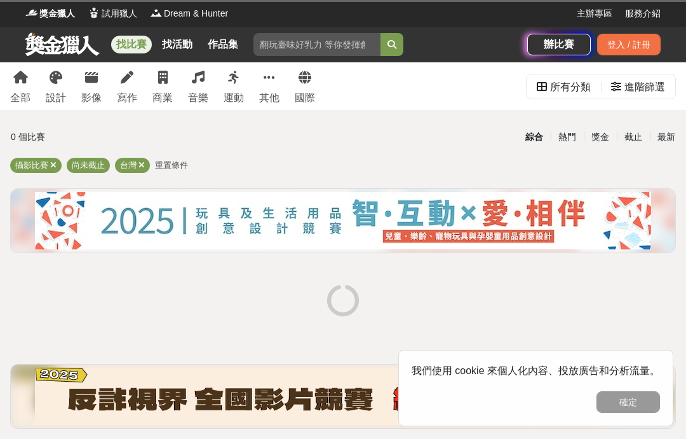
click at [645, 394] on button "確定" at bounding box center [629, 402] width 64 height 22
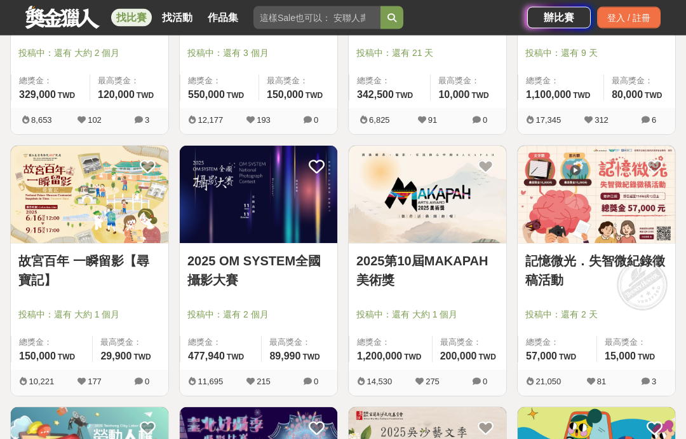
scroll to position [394, 0]
click at [109, 277] on link "故宮百年 一瞬留影【尋寶記】" at bounding box center [89, 270] width 142 height 38
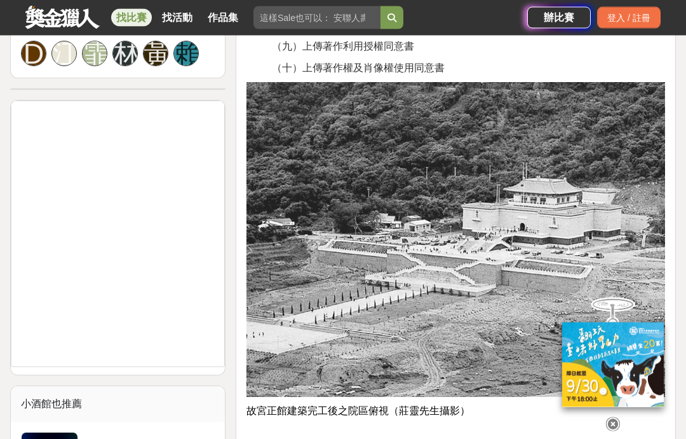
scroll to position [913, 0]
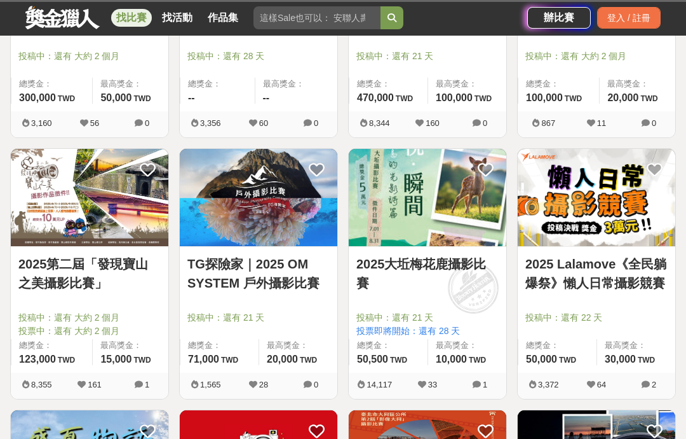
scroll to position [445, 0]
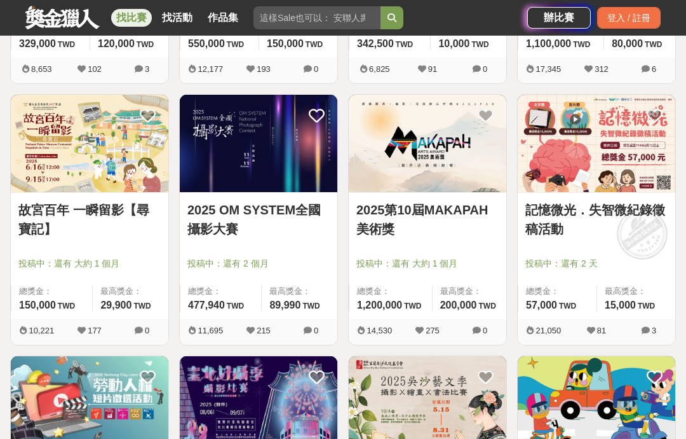
click at [229, 252] on div at bounding box center [262, 245] width 150 height 15
click at [220, 233] on link "2025 OM SYSTEM全國攝影大賽" at bounding box center [258, 219] width 142 height 38
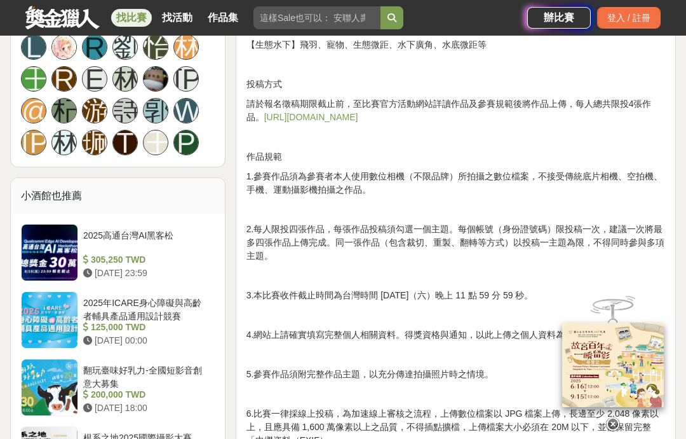
scroll to position [994, 0]
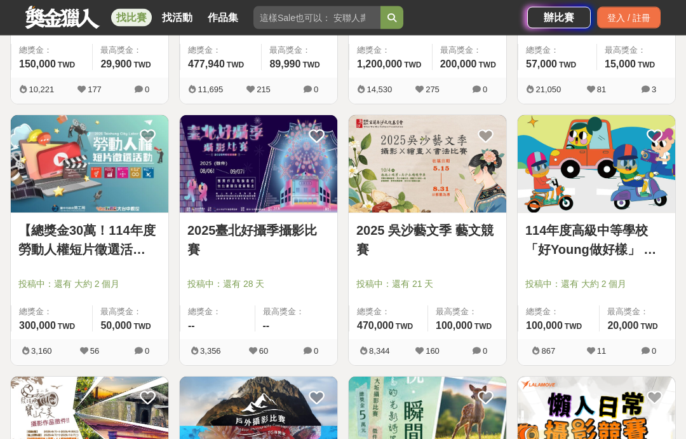
scroll to position [687, 0]
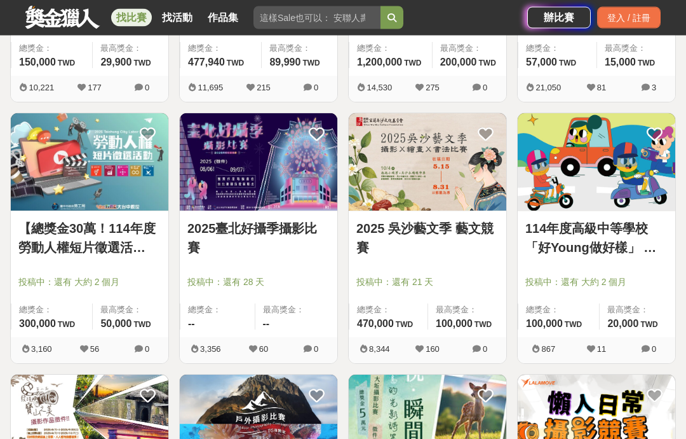
click at [208, 244] on link "2025臺北好攝季攝影比賽" at bounding box center [258, 238] width 142 height 38
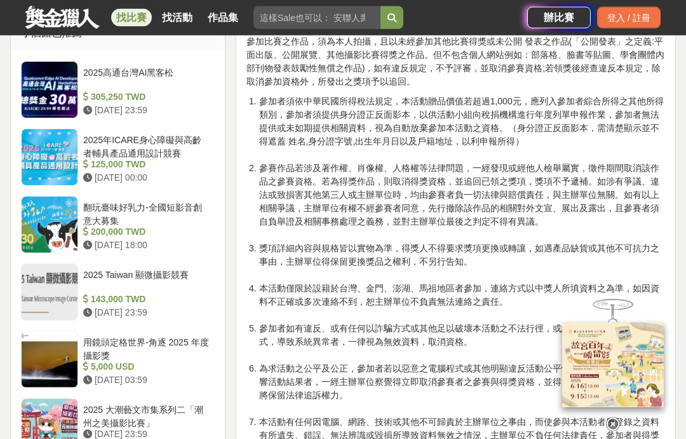
scroll to position [1115, 0]
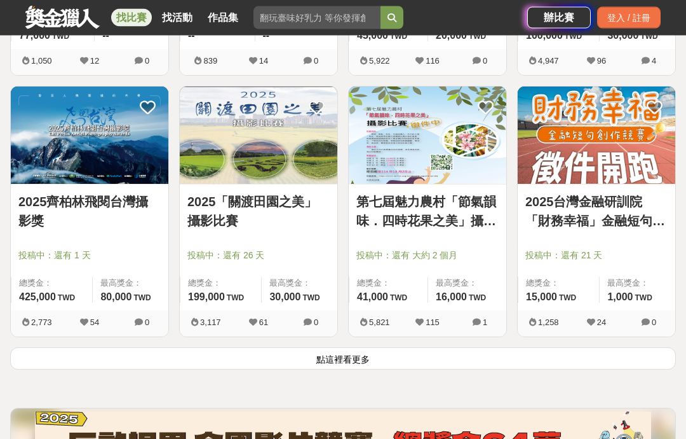
click at [507, 368] on button "點這裡看更多" at bounding box center [343, 359] width 666 height 22
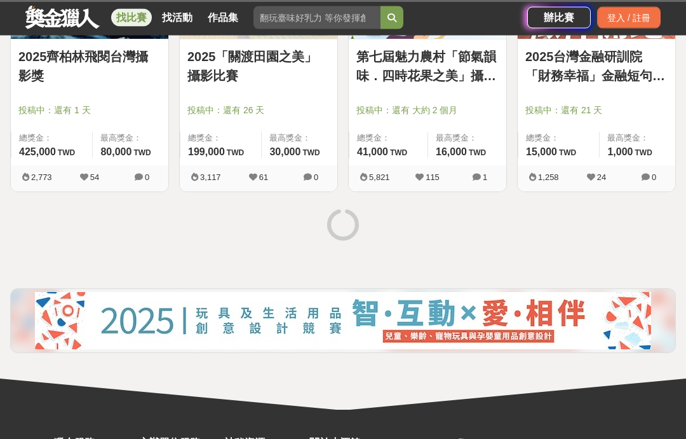
scroll to position [1643, 0]
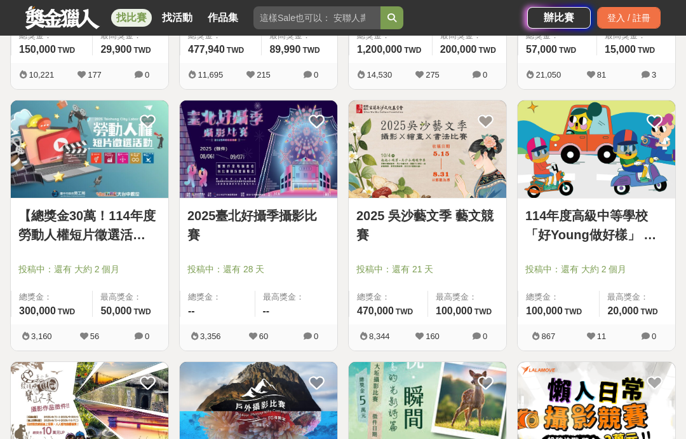
click at [212, 243] on link "2025臺北好攝季攝影比賽" at bounding box center [258, 225] width 142 height 38
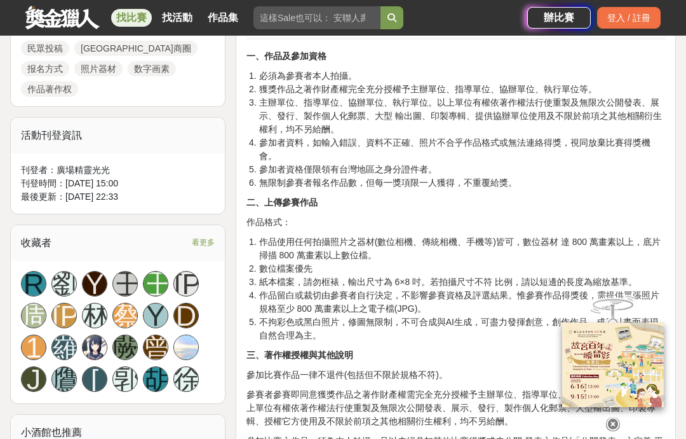
scroll to position [716, 0]
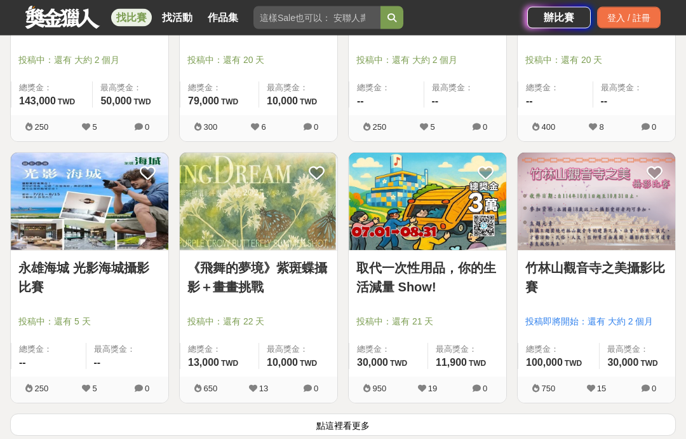
scroll to position [3063, 0]
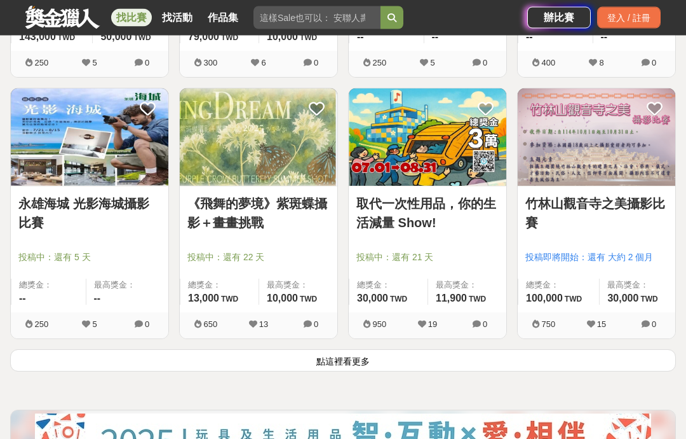
click at [514, 366] on button "點這裡看更多" at bounding box center [343, 361] width 666 height 22
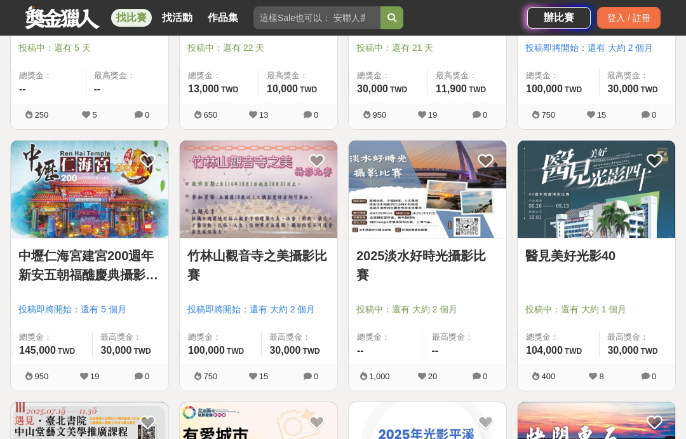
scroll to position [3282, 0]
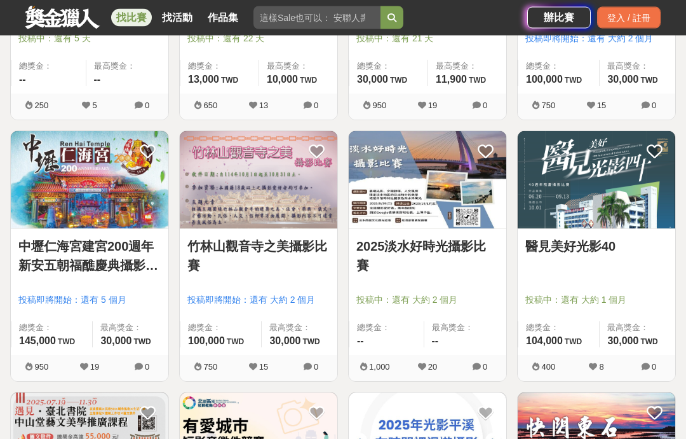
click at [456, 283] on div at bounding box center [432, 282] width 150 height 15
click at [465, 264] on link "2025淡水好時光攝影比賽" at bounding box center [428, 256] width 142 height 38
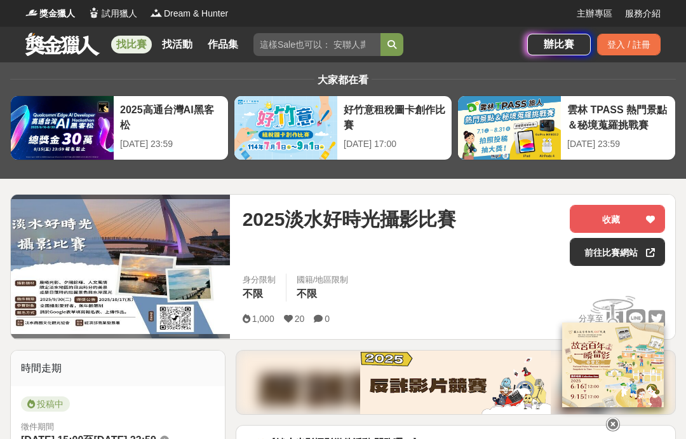
click at [611, 250] on link "前往比賽網站" at bounding box center [617, 252] width 95 height 28
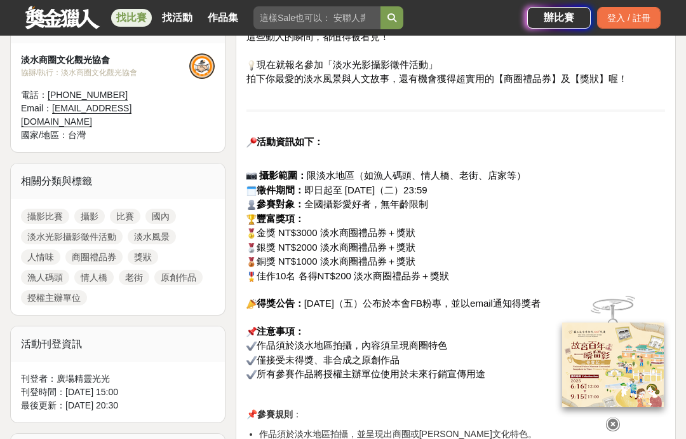
scroll to position [460, 0]
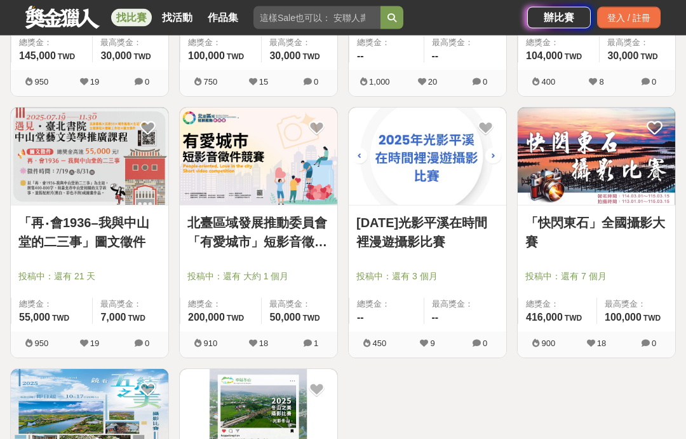
scroll to position [3567, 0]
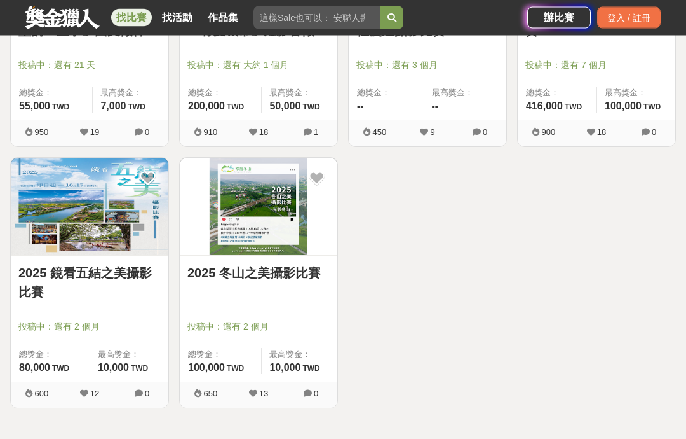
click at [214, 273] on link "2025 冬山之美攝影比賽" at bounding box center [258, 273] width 142 height 19
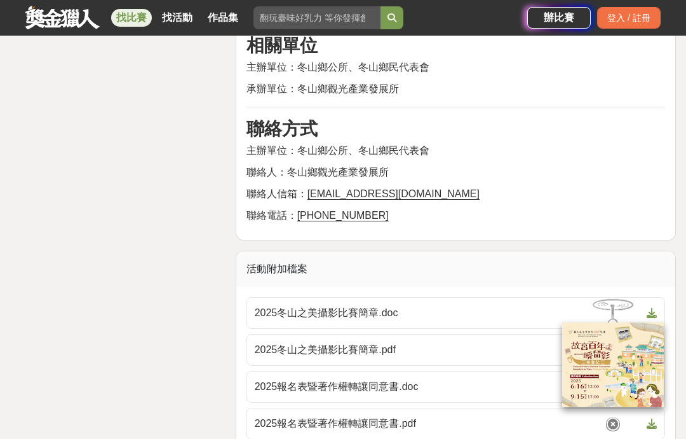
scroll to position [2597, 0]
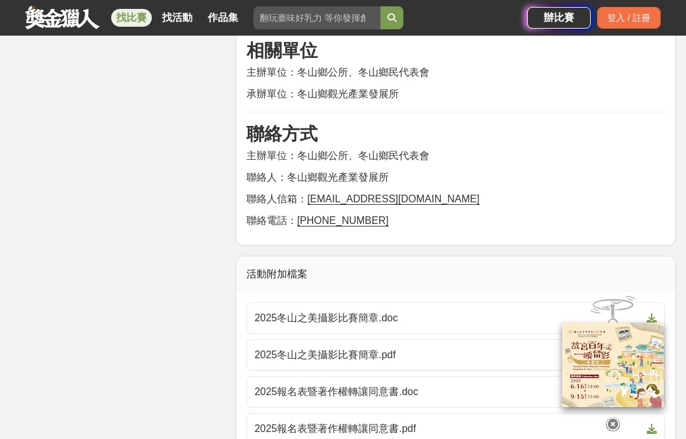
click at [529, 347] on span "2025冬山之美攝影比賽簡章.pdf" at bounding box center [448, 354] width 387 height 15
click at [494, 384] on span "2025報名表暨著作權轉讓同意書.doc" at bounding box center [448, 391] width 387 height 15
click at [488, 421] on span "2025報名表暨著作權轉讓同意書.pdf" at bounding box center [448, 428] width 387 height 15
click at [476, 421] on span "2025報名表暨著作權轉讓同意書.pdf" at bounding box center [448, 428] width 387 height 15
click at [650, 424] on icon at bounding box center [652, 429] width 10 height 10
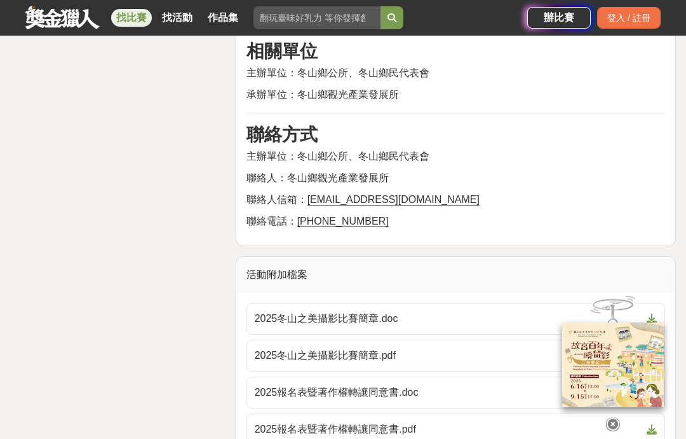
scroll to position [2648, 0]
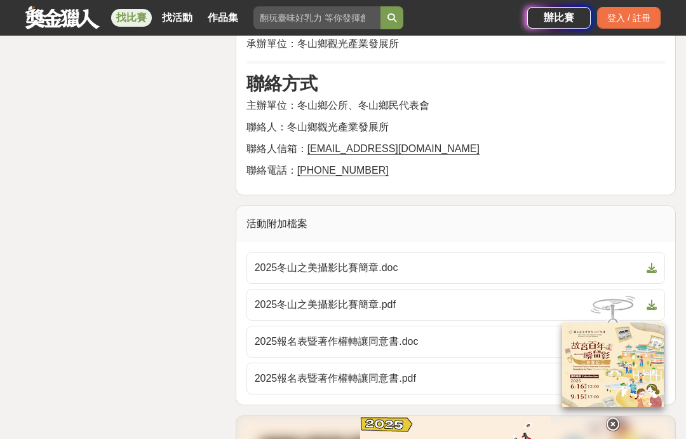
click at [648, 371] on span at bounding box center [649, 378] width 15 height 15
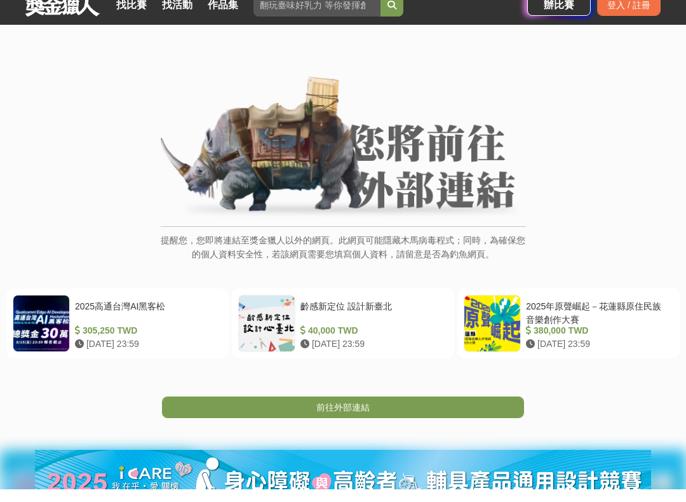
scroll to position [28, 0]
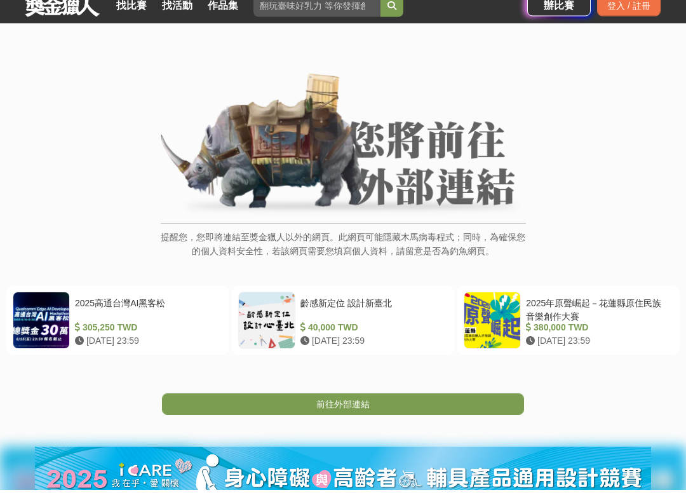
click at [480, 407] on link "前往外部連結" at bounding box center [343, 417] width 362 height 22
